Goal: Check status: Check status

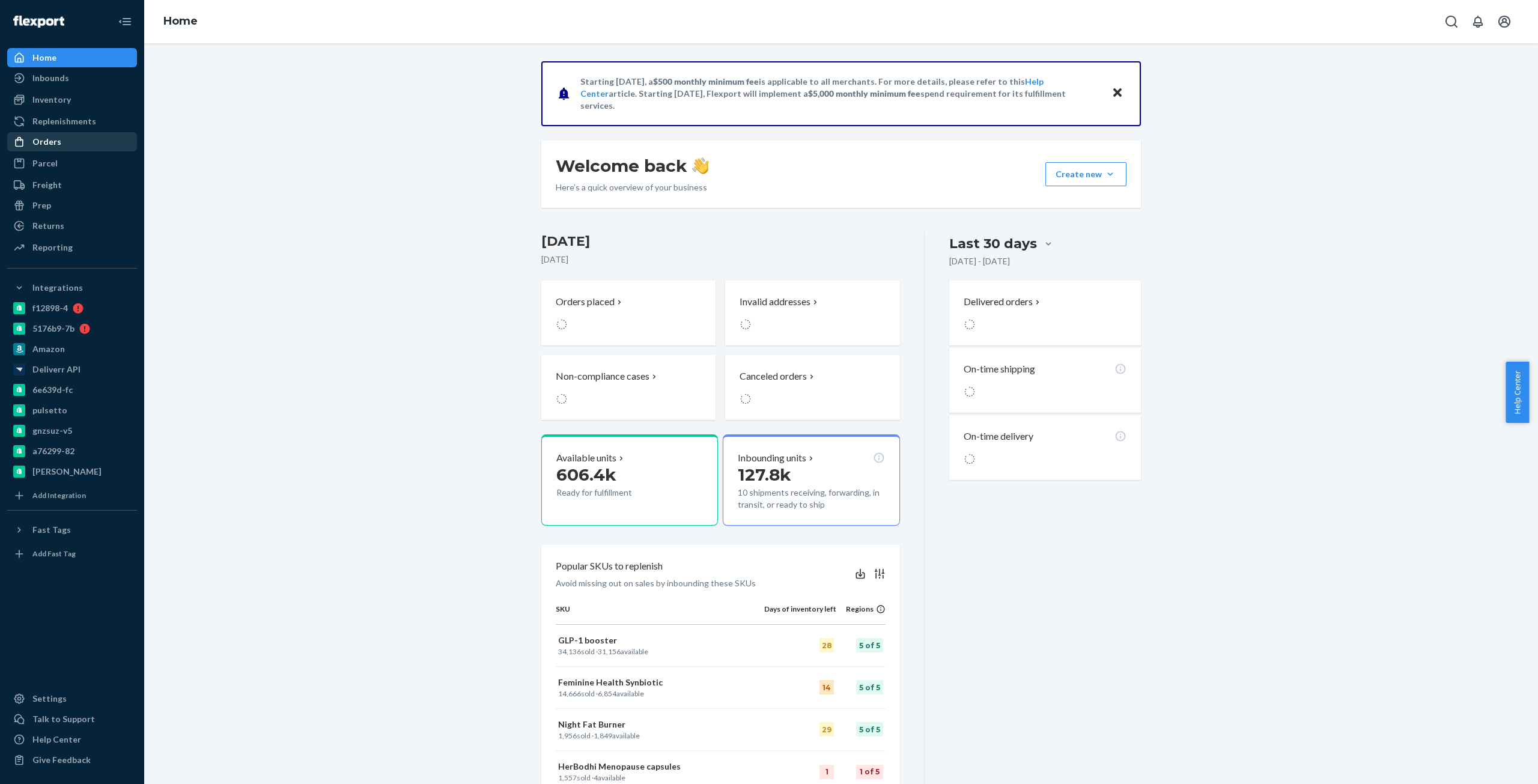
click at [83, 142] on div "Orders" at bounding box center [72, 141] width 127 height 17
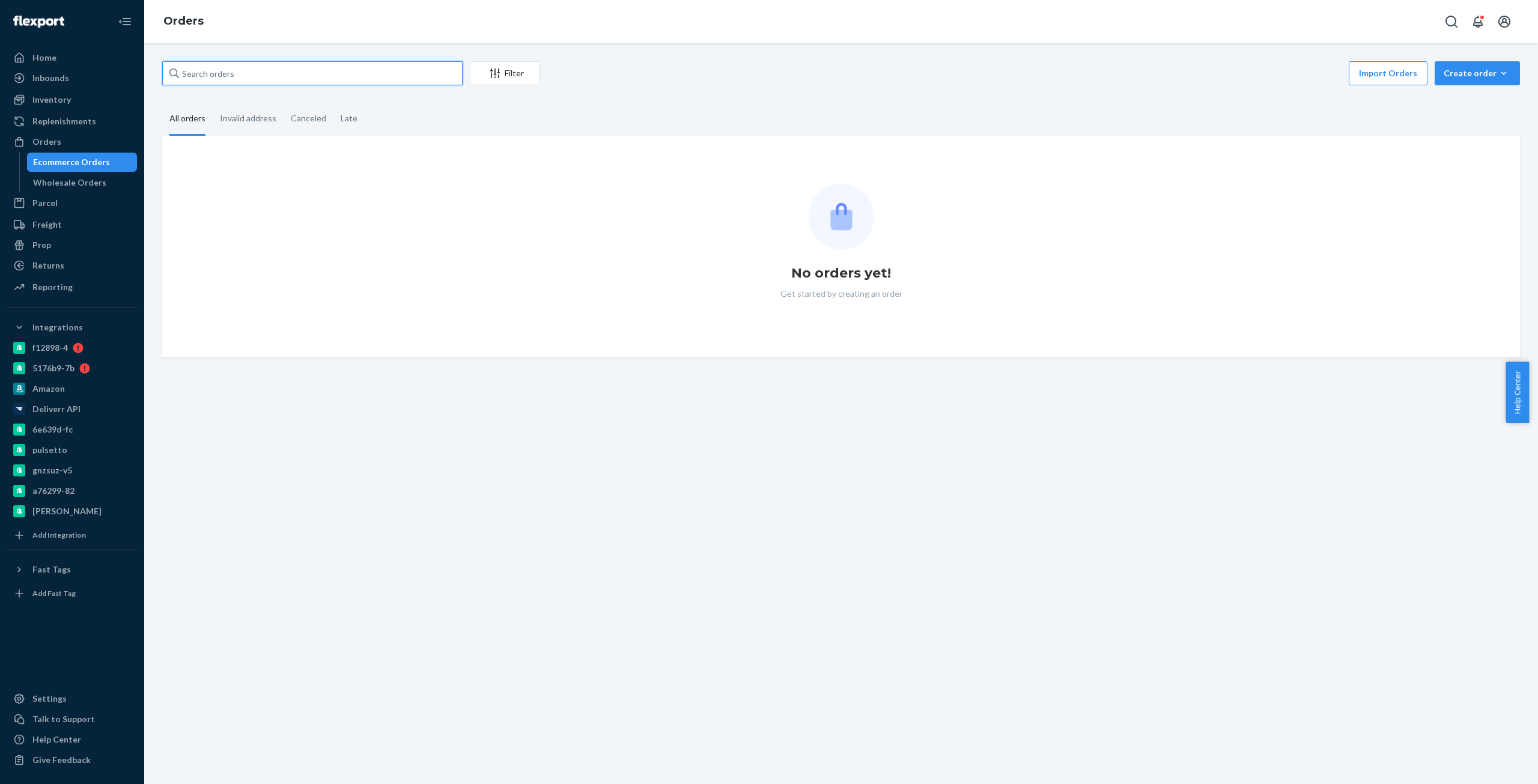
click at [364, 80] on input "text" at bounding box center [312, 73] width 300 height 24
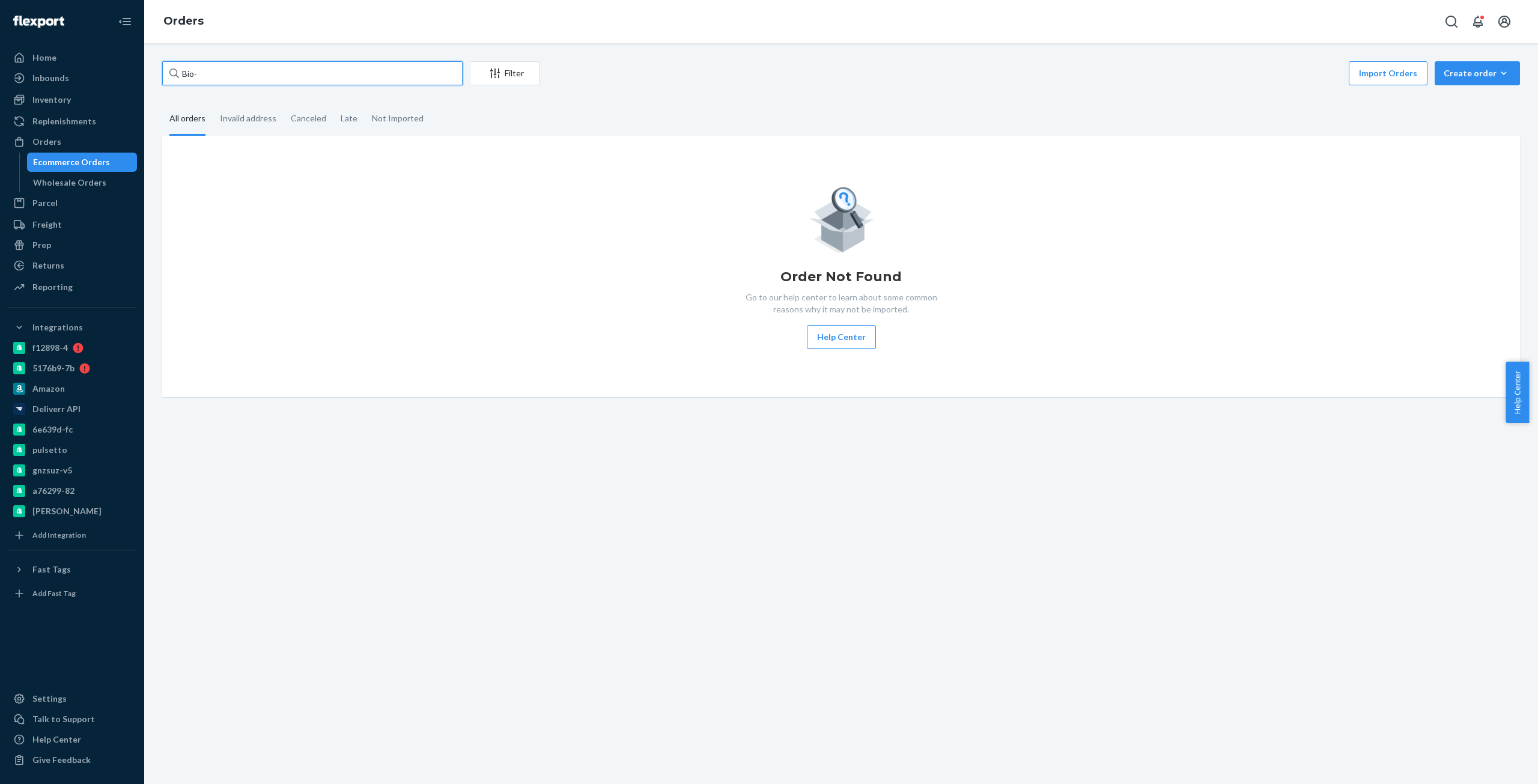
paste input "2292678"
type input "Bio- 2292678"
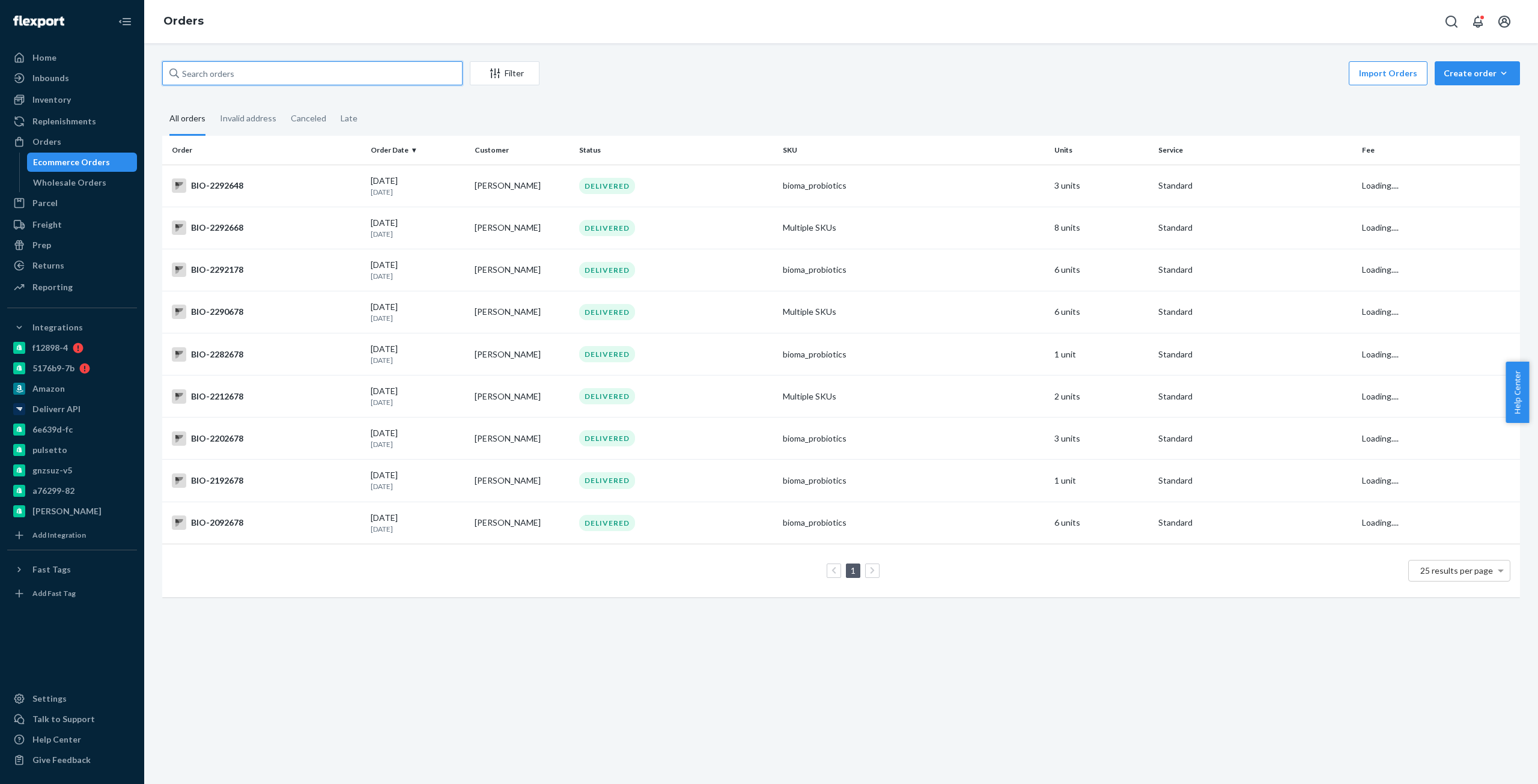
paste input "Bio- 2292678"
drag, startPoint x: 205, startPoint y: 72, endPoint x: 197, endPoint y: 74, distance: 8.2
click at [197, 74] on input "Bio- 2292678" at bounding box center [312, 73] width 300 height 24
type input "Bio-2292678"
drag, startPoint x: 281, startPoint y: 66, endPoint x: 76, endPoint y: 91, distance: 206.5
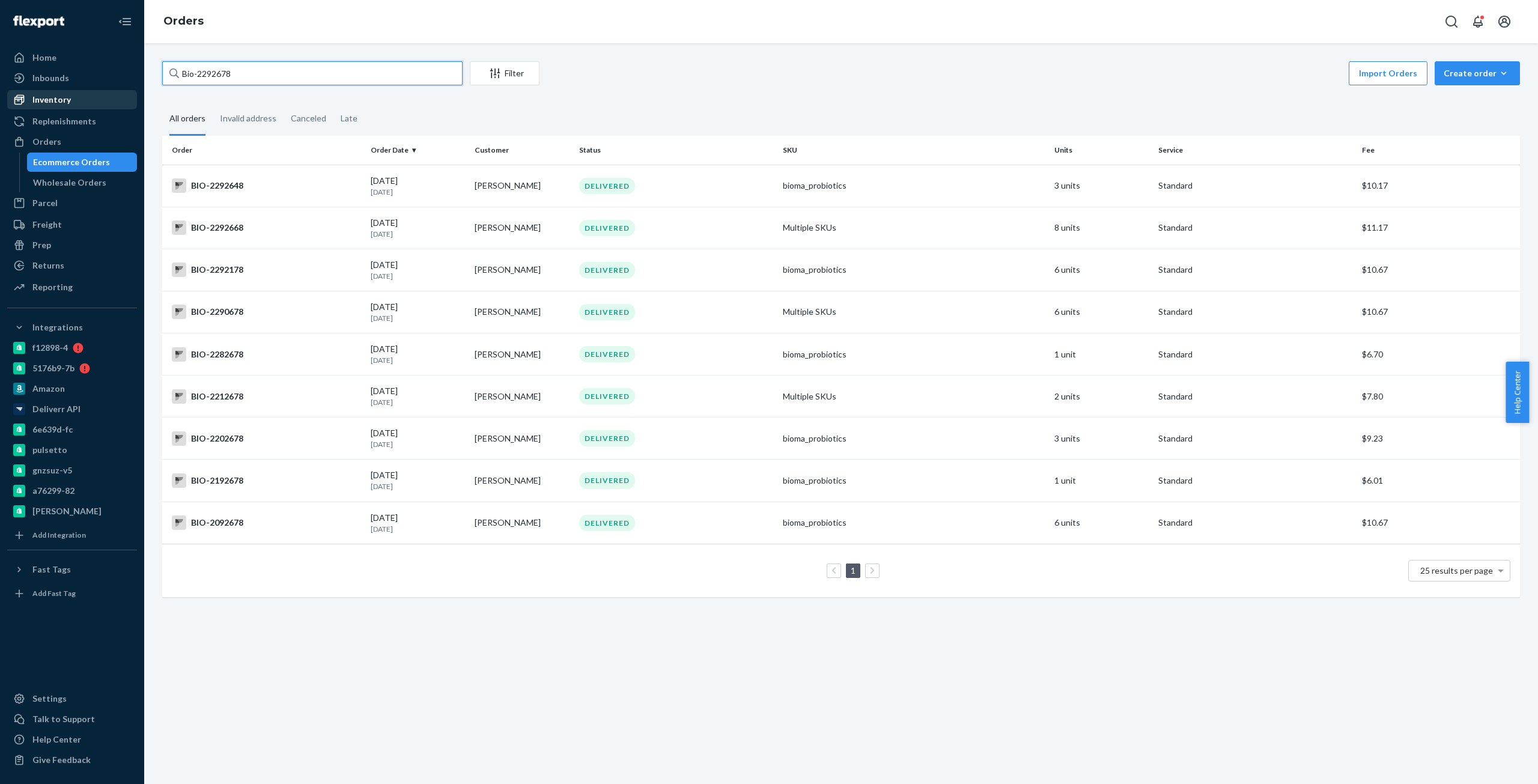
click at [76, 91] on div "Home Inbounds Shipping Plans Problems Inventory Products Branded Packaging Repl…" at bounding box center [769, 392] width 1538 height 784
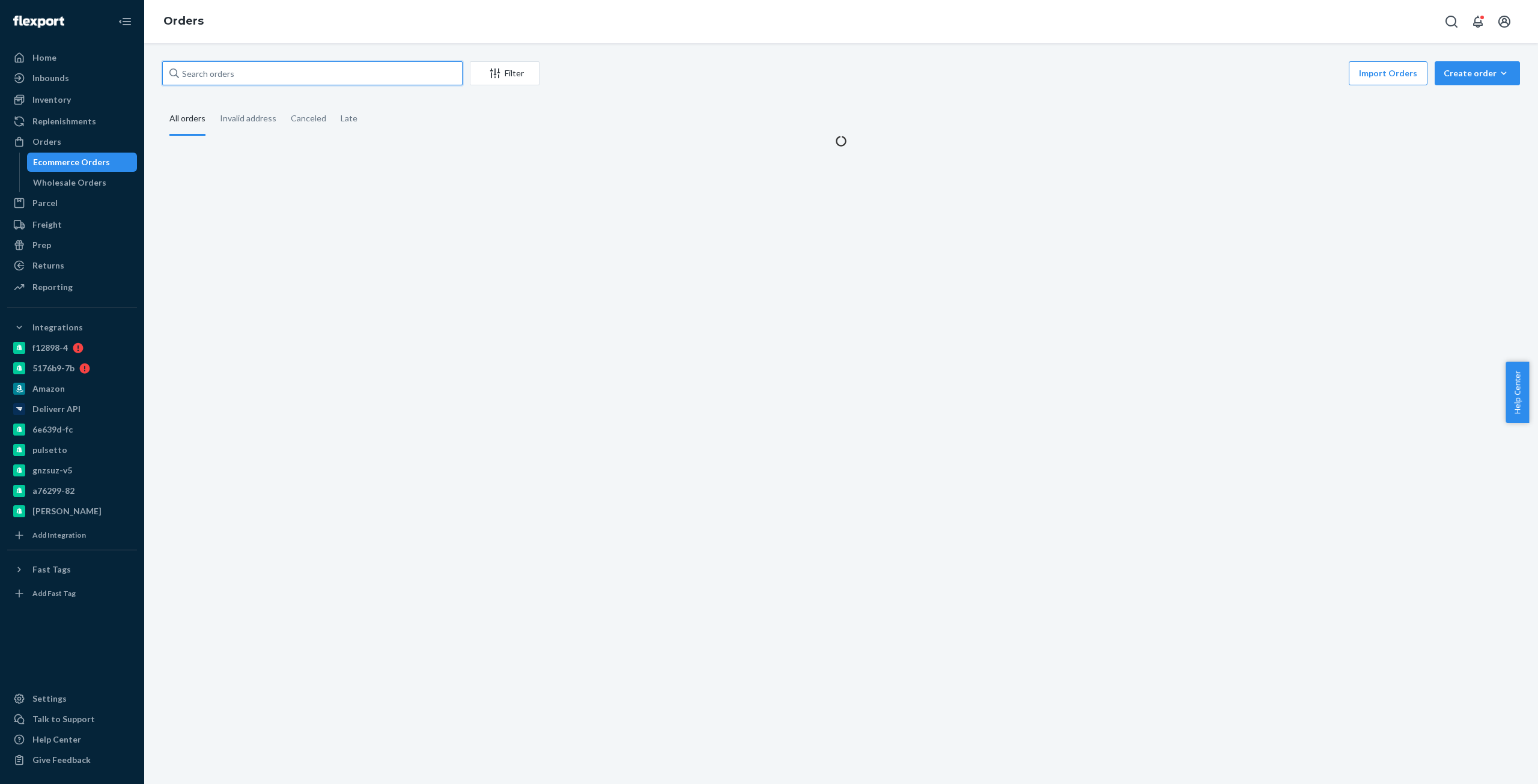
paste input "Bio-2292678"
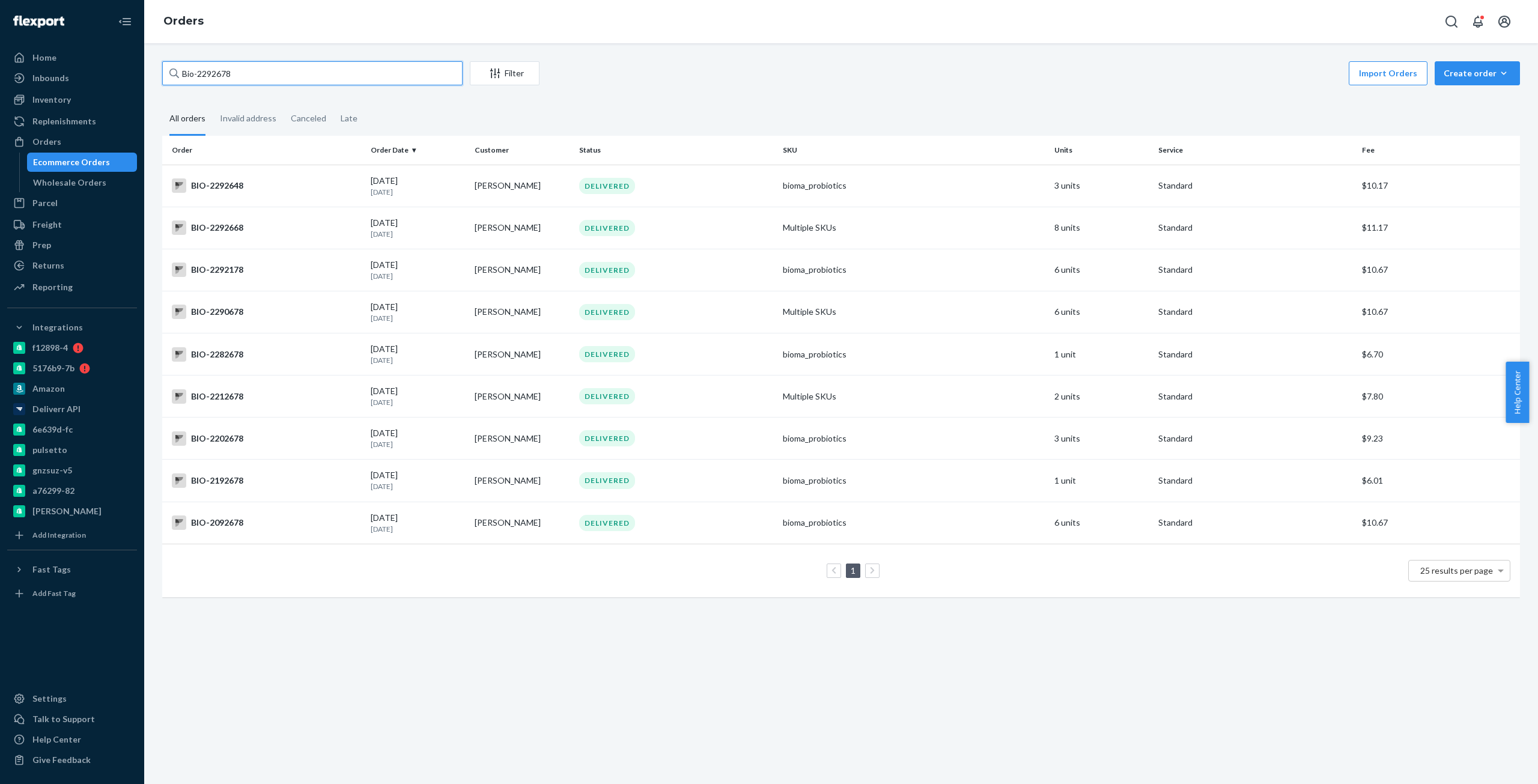
click at [211, 70] on input "Bio-2292678" at bounding box center [312, 73] width 300 height 24
paste input "3"
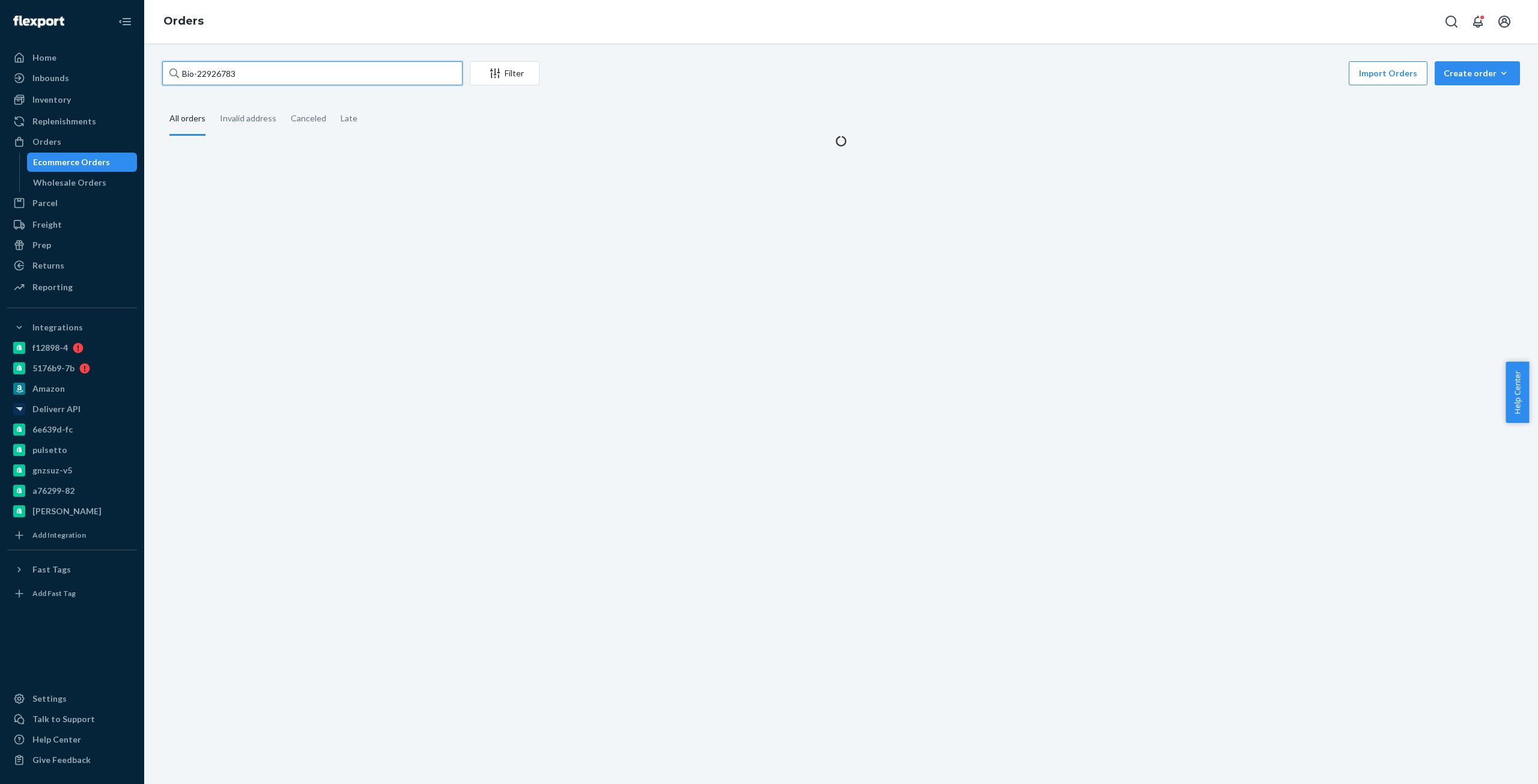
click at [219, 75] on input "Bio-22926783" at bounding box center [312, 73] width 300 height 24
paste input "text"
click at [219, 75] on input "Bio-22926783" at bounding box center [312, 73] width 300 height 24
type input "Bio-2292678"
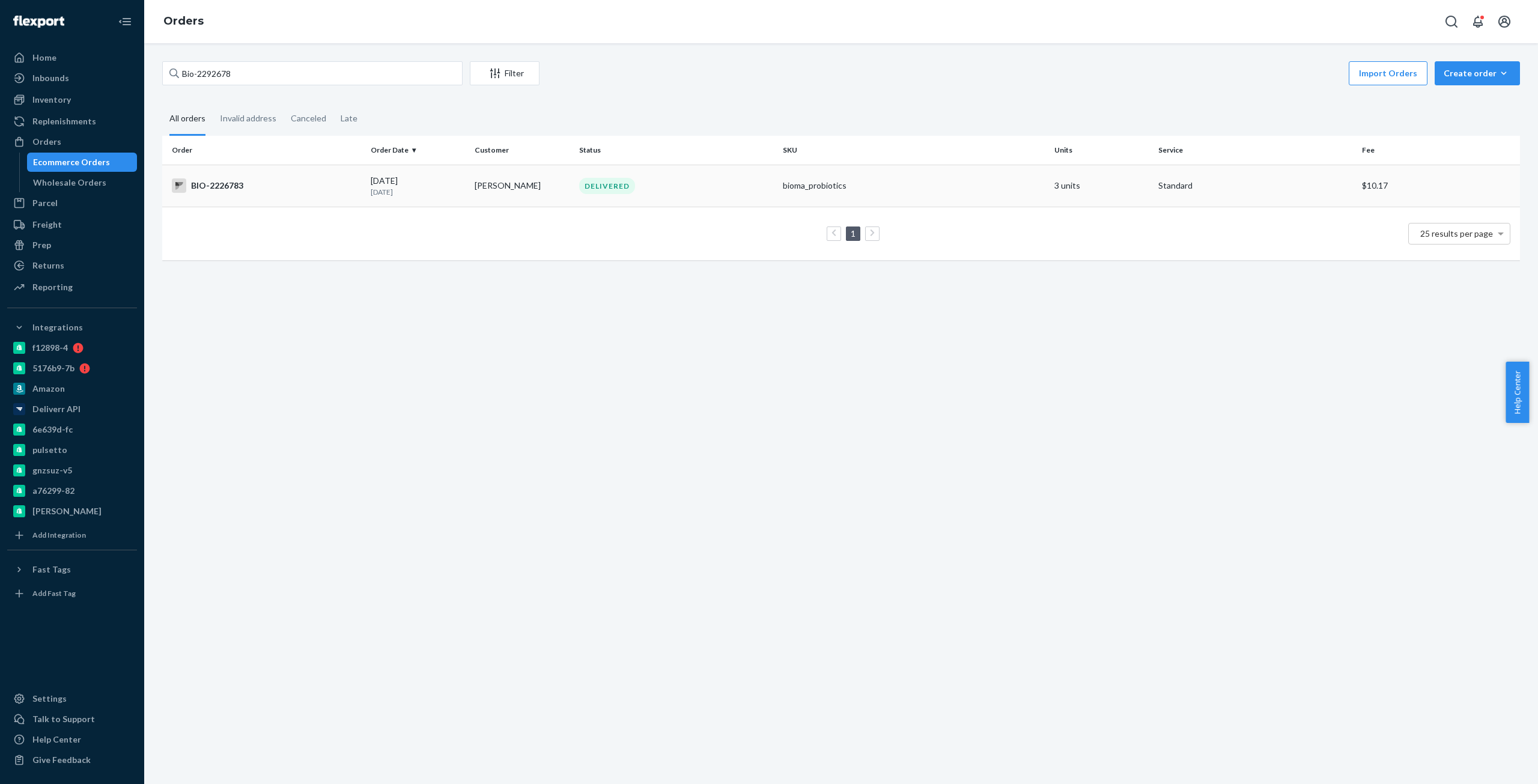
click at [280, 176] on td "BIO-2226783" at bounding box center [263, 185] width 204 height 42
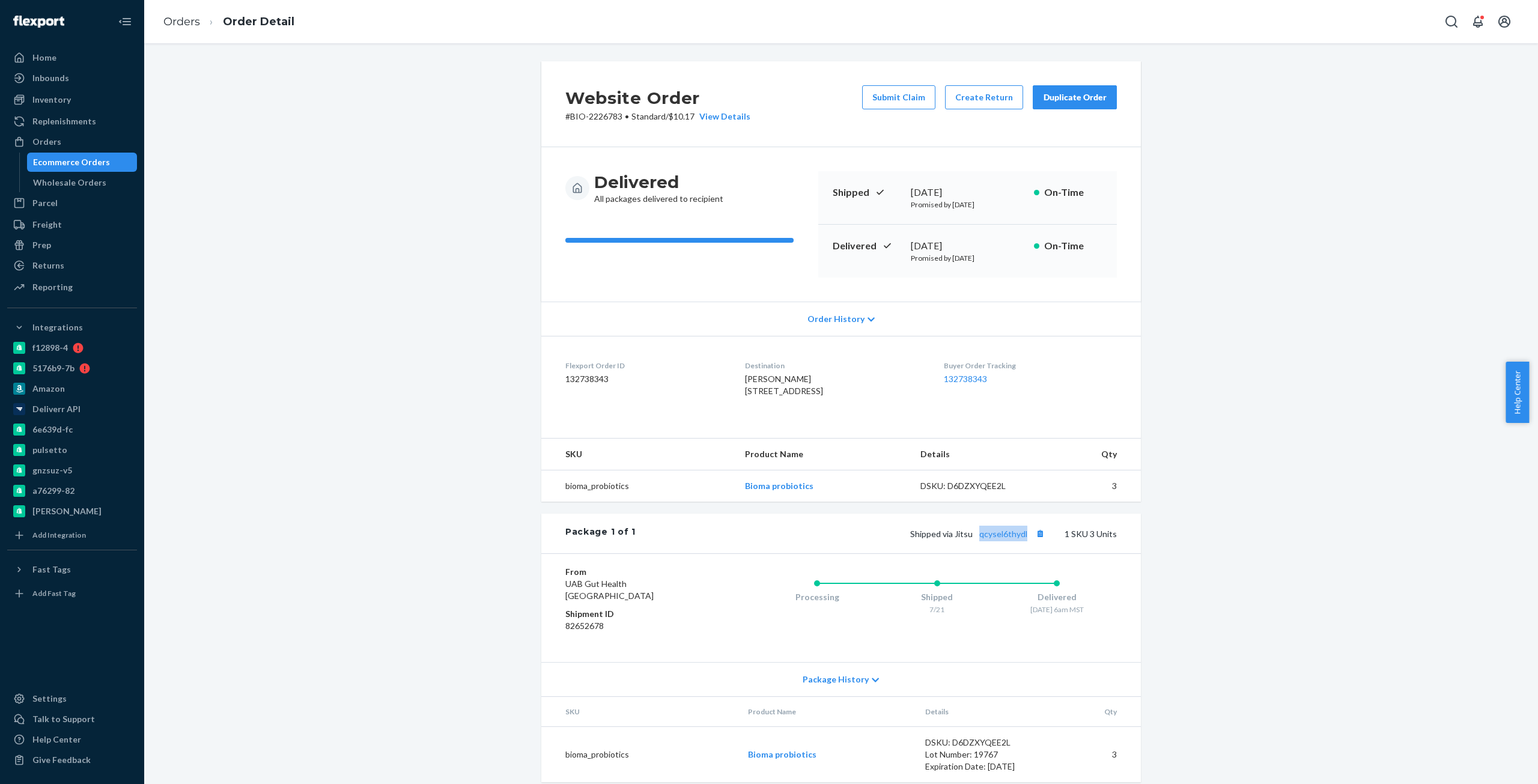
copy link "qcysel6thydl"
drag, startPoint x: 1027, startPoint y: 560, endPoint x: 979, endPoint y: 572, distance: 49.5
click at [979, 553] on div "Package 1 of 1 Shipped via Jitsu qcysel6thydl 1 SKU 3 Units" at bounding box center [840, 533] width 599 height 40
